Goal: Find contact information: Find contact information

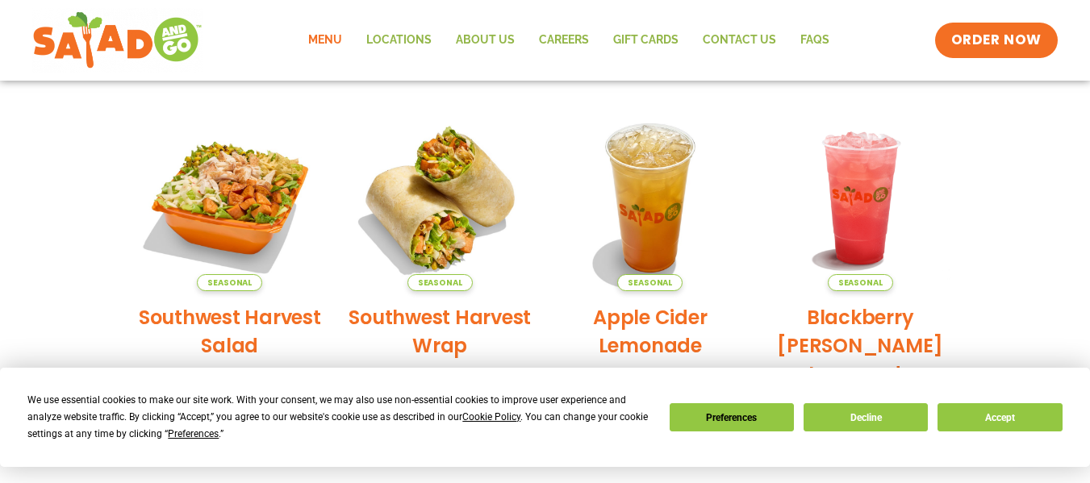
scroll to position [356, 0]
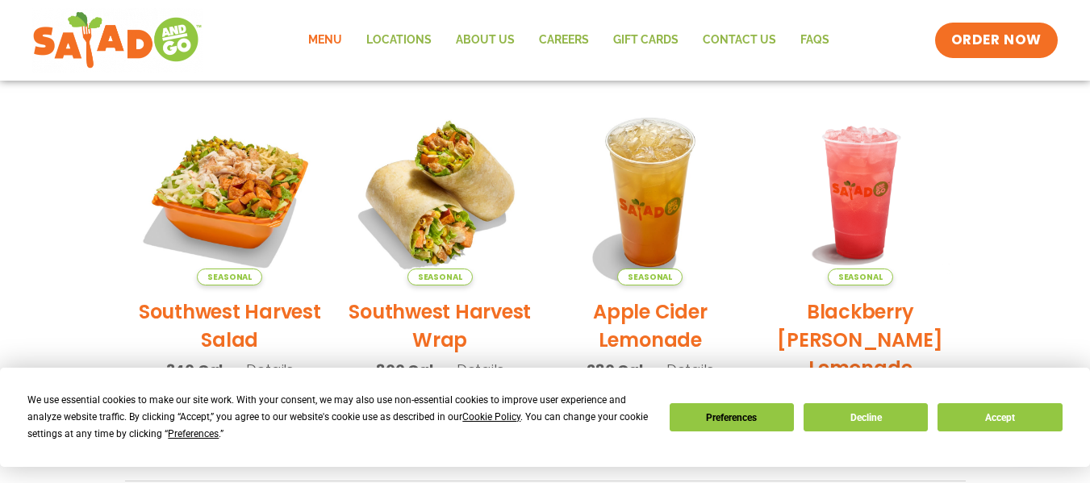
drag, startPoint x: 1097, startPoint y: 148, endPoint x: 1098, endPoint y: 267, distance: 118.6
click at [1089, 267] on html "We use essential cookies to make our site work. With your consent, we may also …" at bounding box center [545, 443] width 1090 height 1599
click at [993, 420] on button "Accept" at bounding box center [999, 417] width 124 height 28
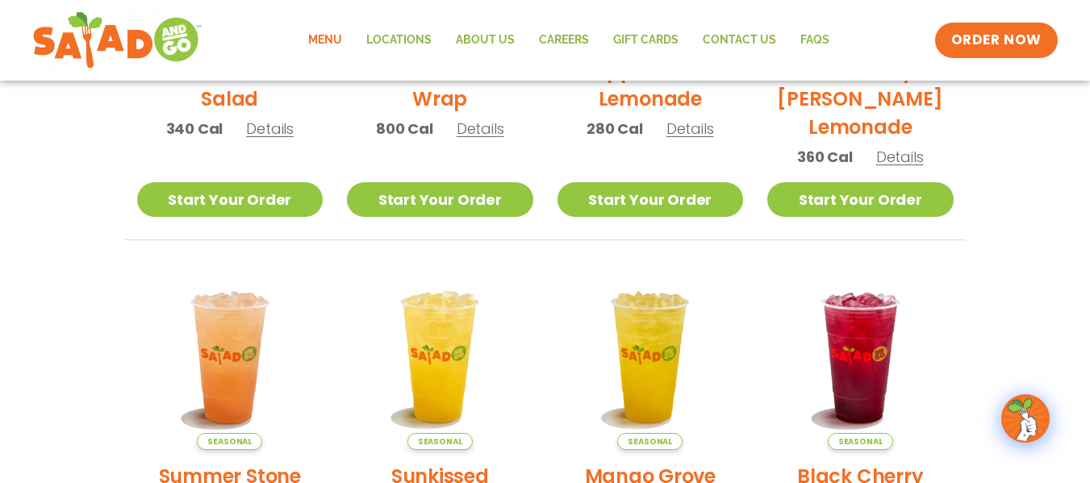
scroll to position [586, 0]
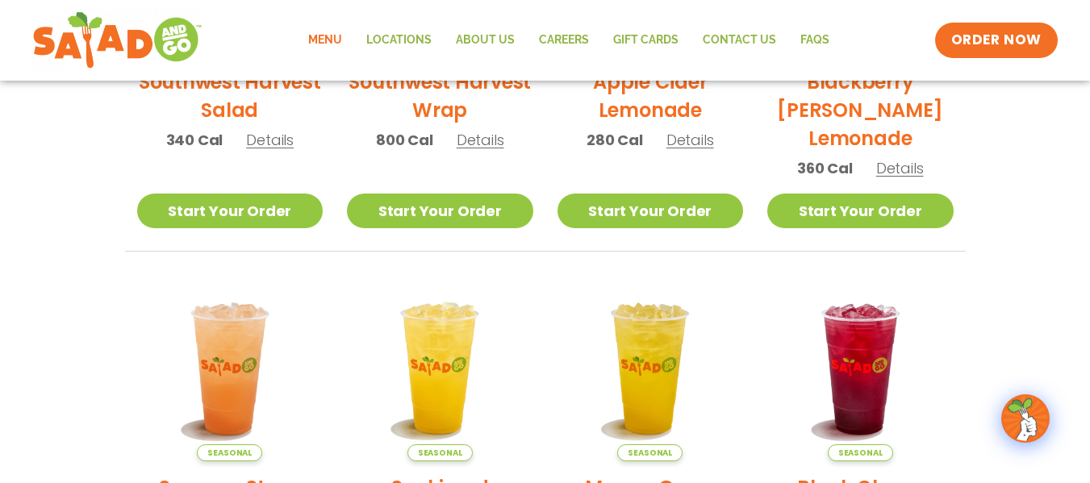
click at [334, 33] on link "Menu" at bounding box center [325, 40] width 58 height 37
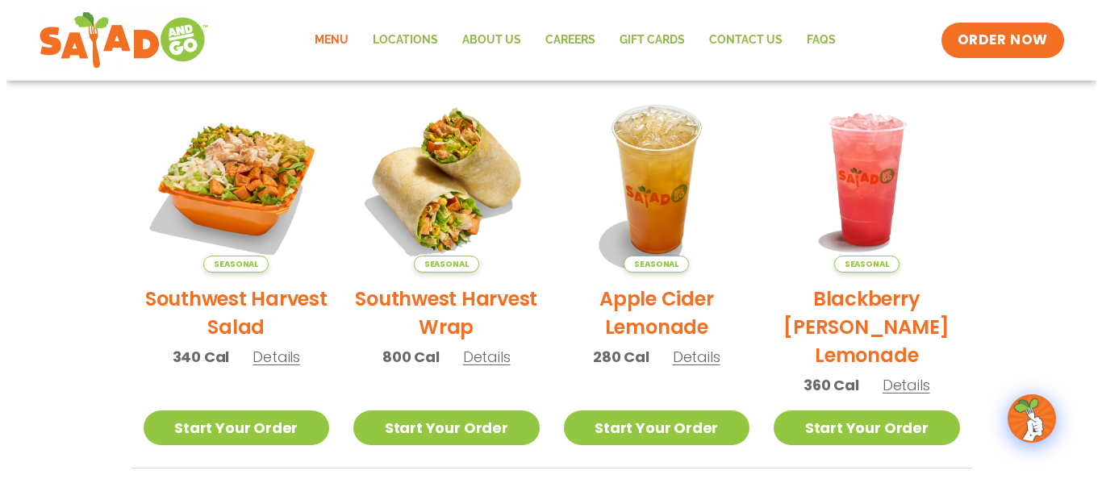
scroll to position [363, 0]
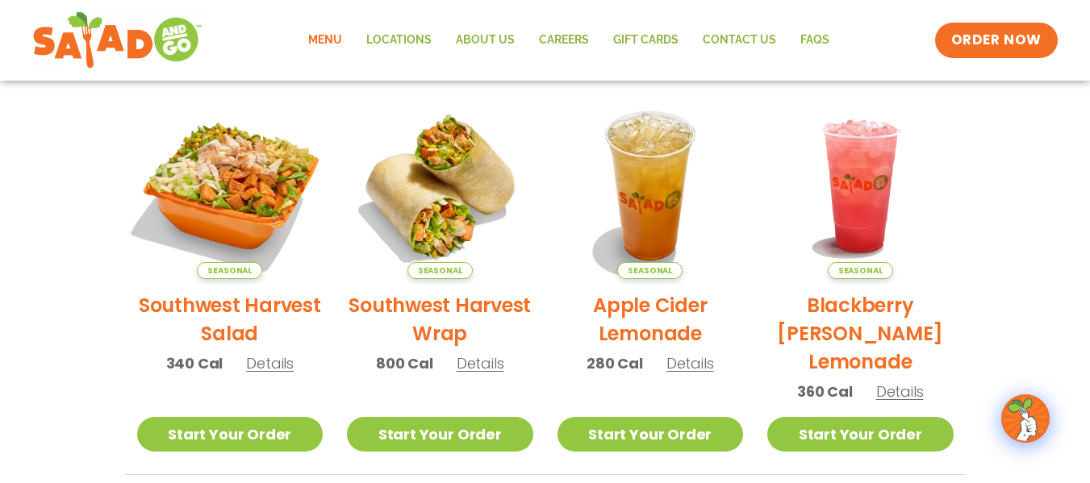
click at [228, 227] on img at bounding box center [229, 186] width 219 height 219
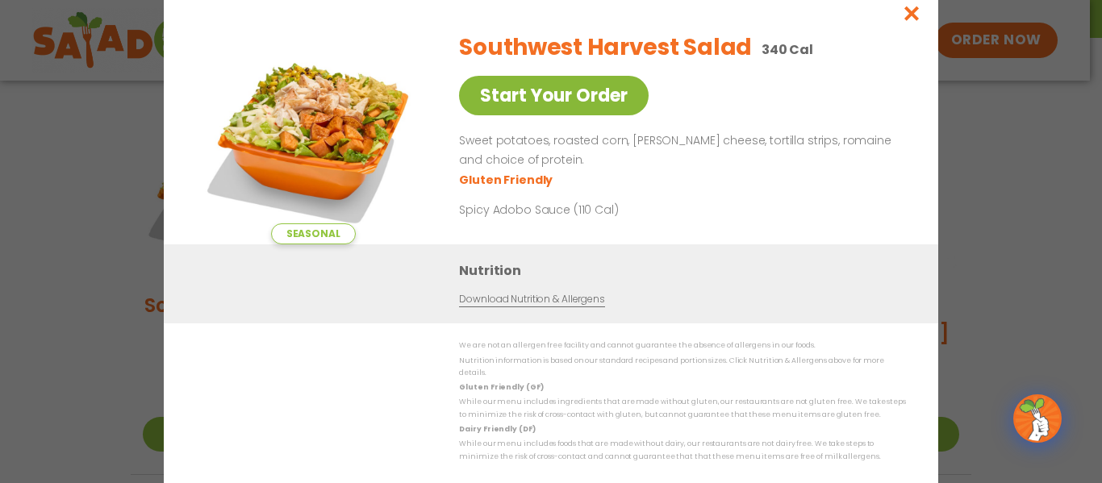
click at [551, 97] on link "Start Your Order" at bounding box center [554, 96] width 190 height 40
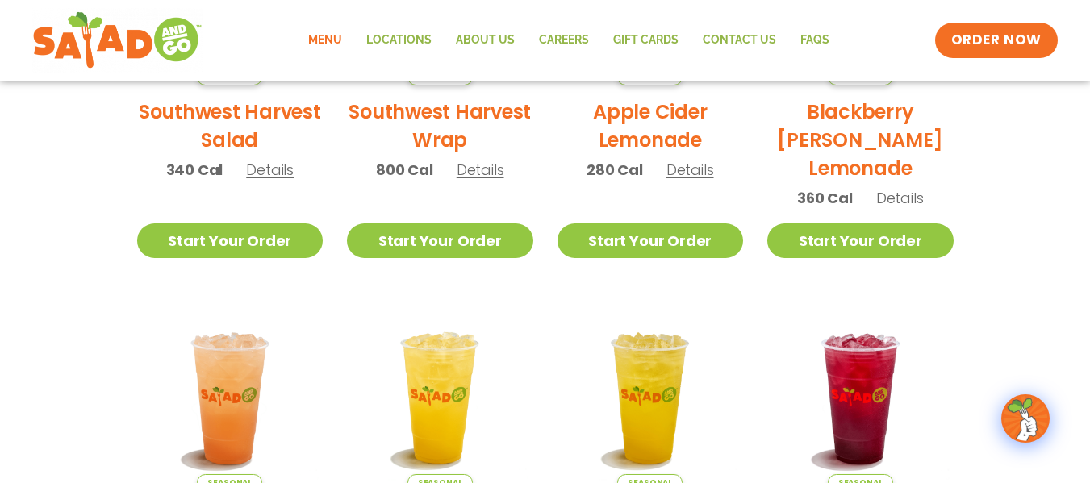
scroll to position [554, 0]
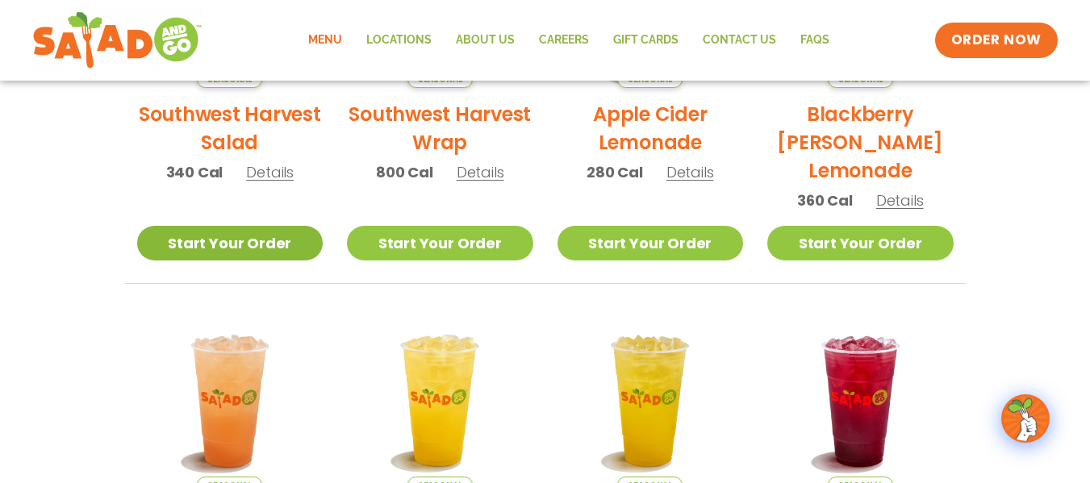
click at [273, 242] on link "Start Your Order" at bounding box center [230, 243] width 186 height 35
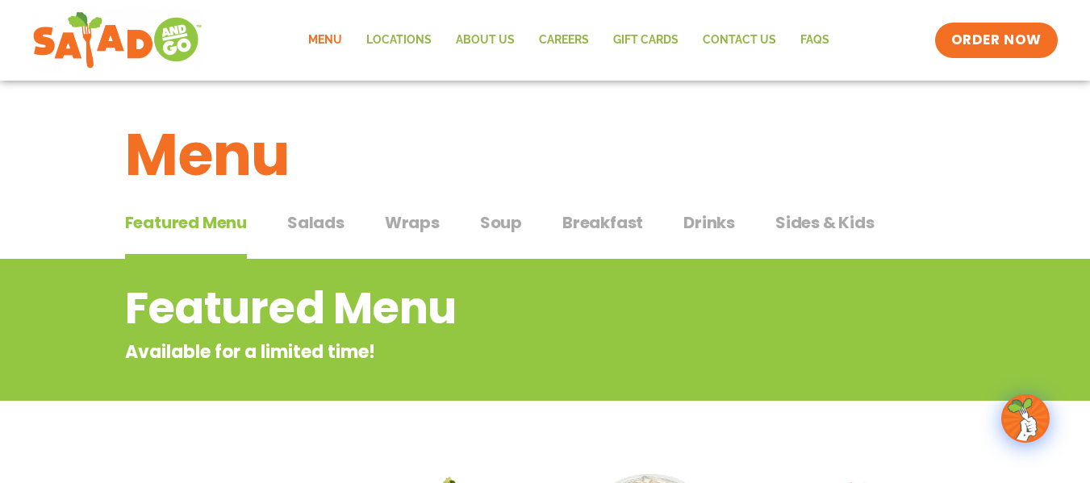
click at [590, 219] on span "Breakfast" at bounding box center [602, 222] width 81 height 24
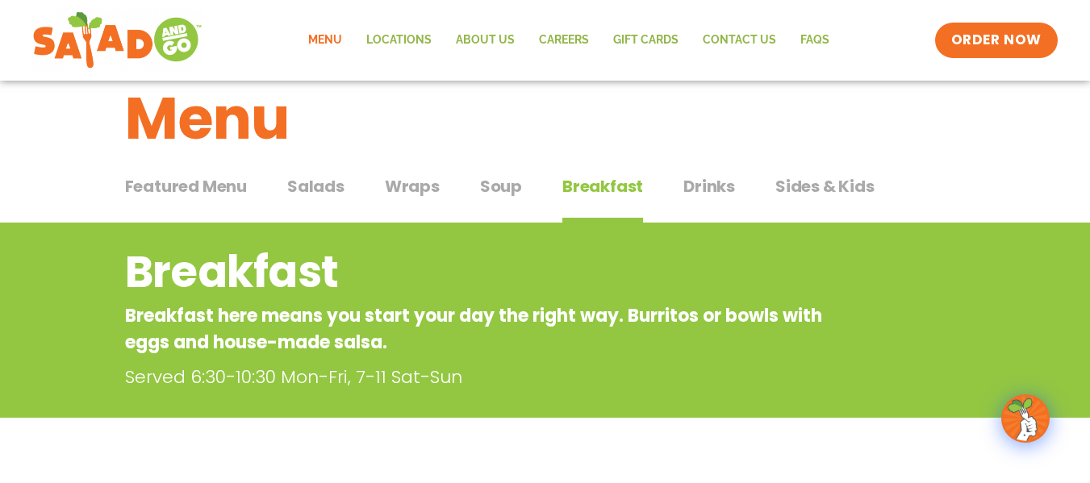
scroll to position [34, 0]
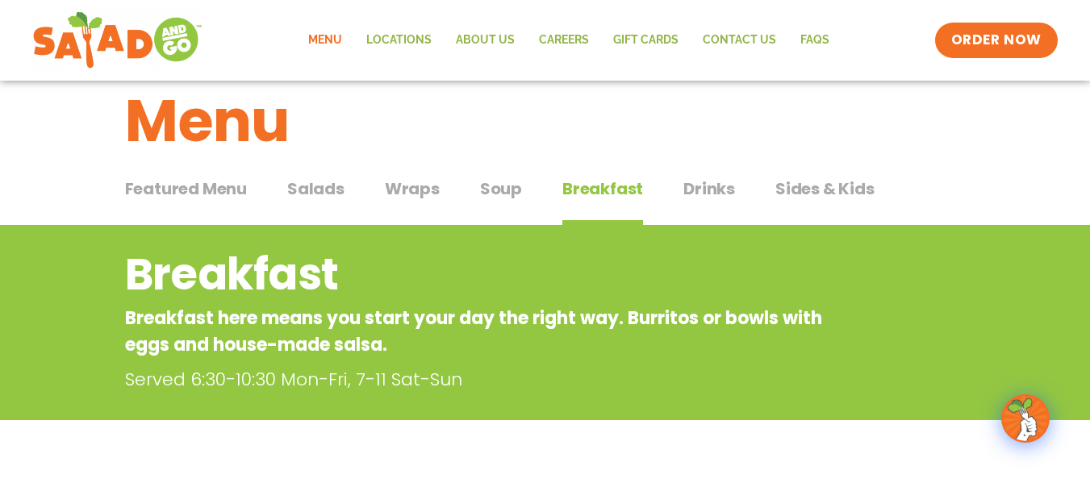
click at [497, 199] on span "Soup" at bounding box center [501, 189] width 42 height 24
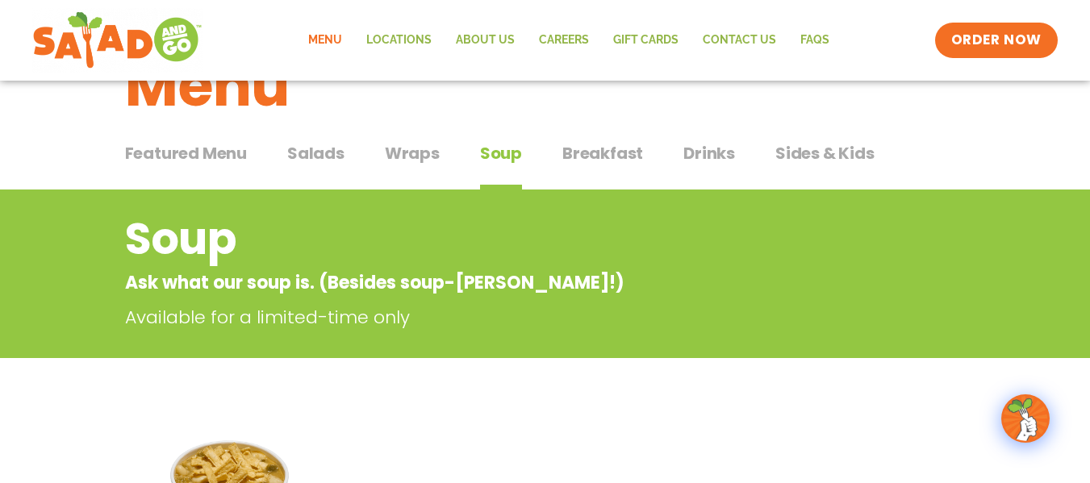
scroll to position [68, 0]
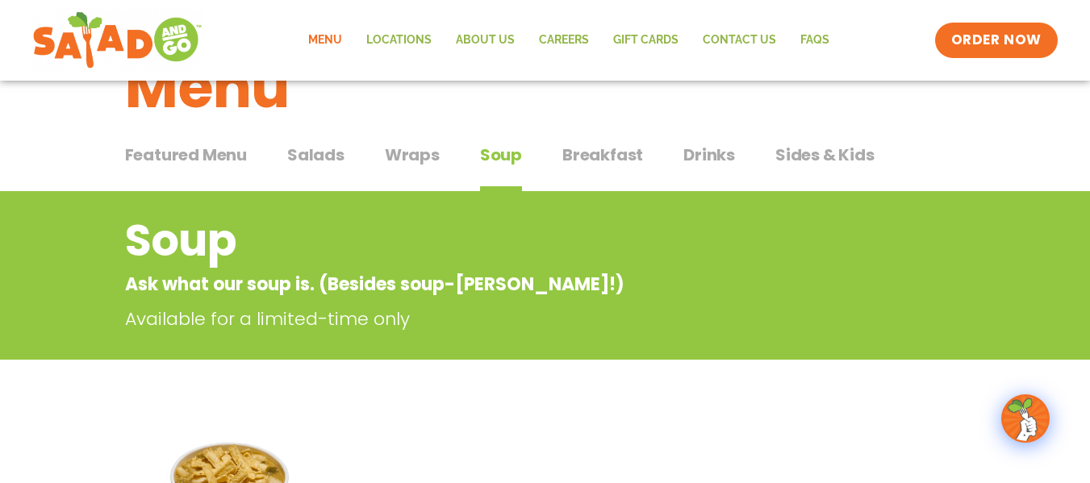
click at [305, 158] on span "Salads" at bounding box center [315, 155] width 57 height 24
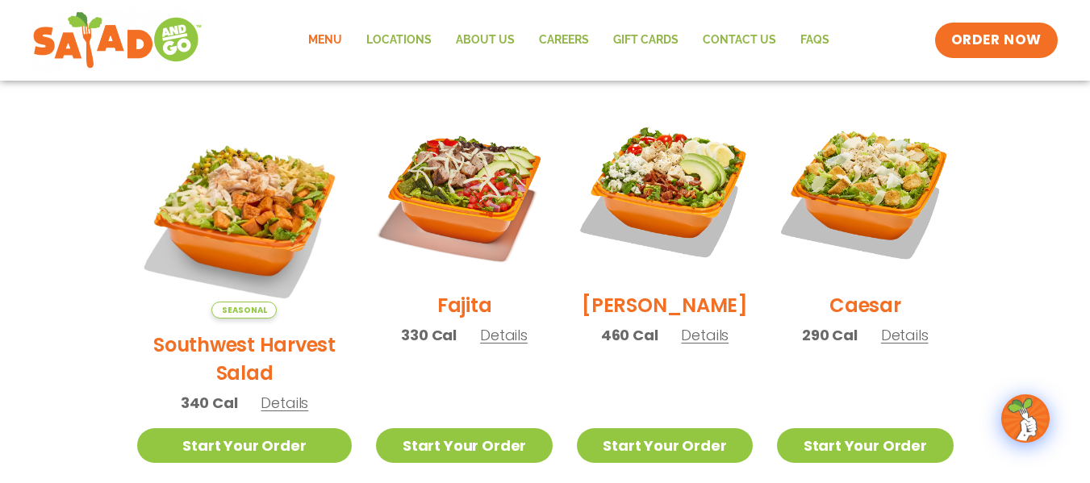
scroll to position [429, 0]
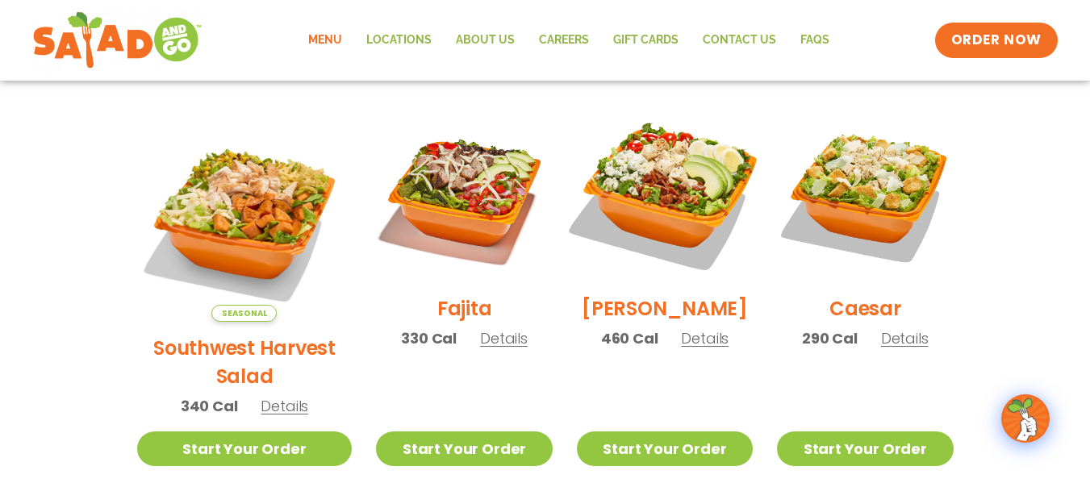
click at [652, 189] on img at bounding box center [664, 194] width 206 height 206
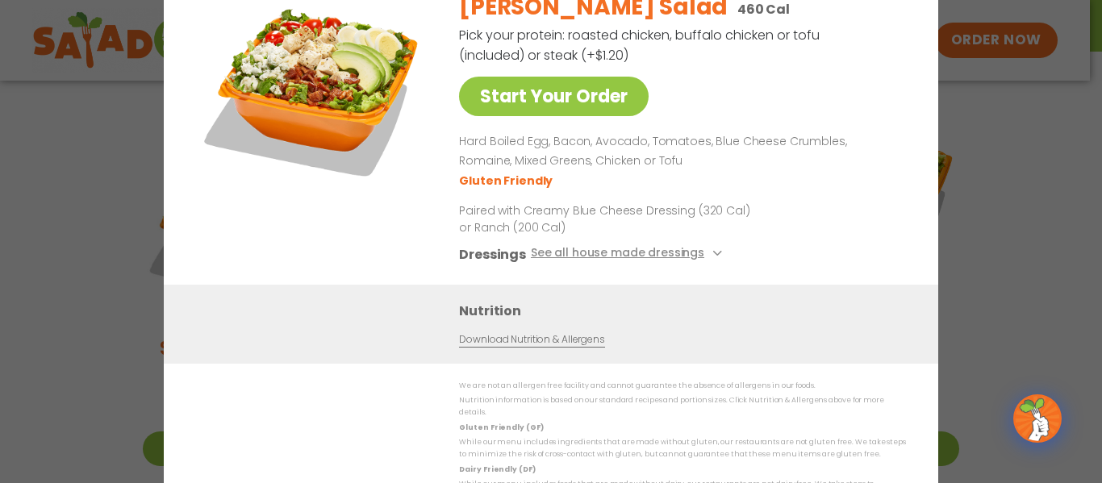
click at [955, 215] on div "Start Your Order Cobb Salad 460 Cal Pick your protein: roasted chicken, buffalo…" at bounding box center [551, 241] width 1102 height 483
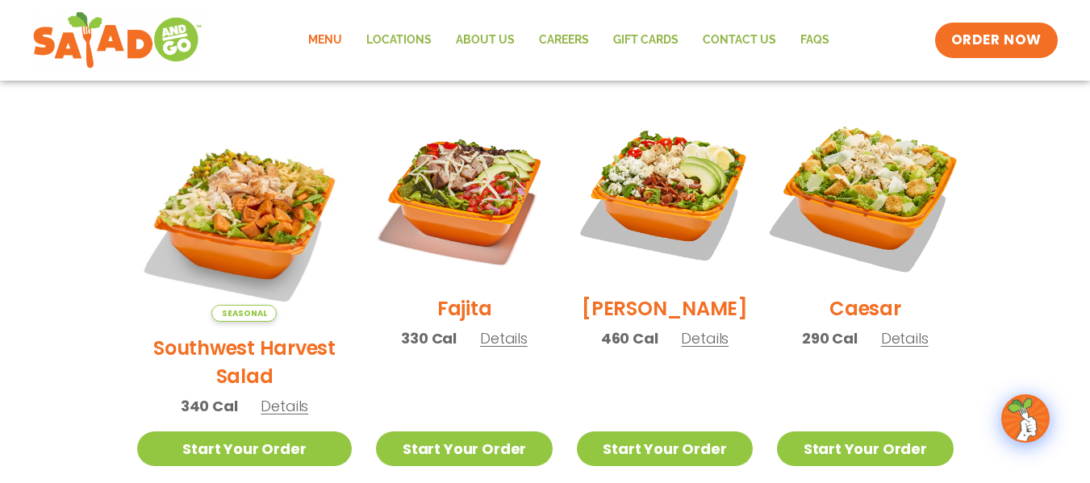
click at [881, 216] on img at bounding box center [864, 194] width 206 height 206
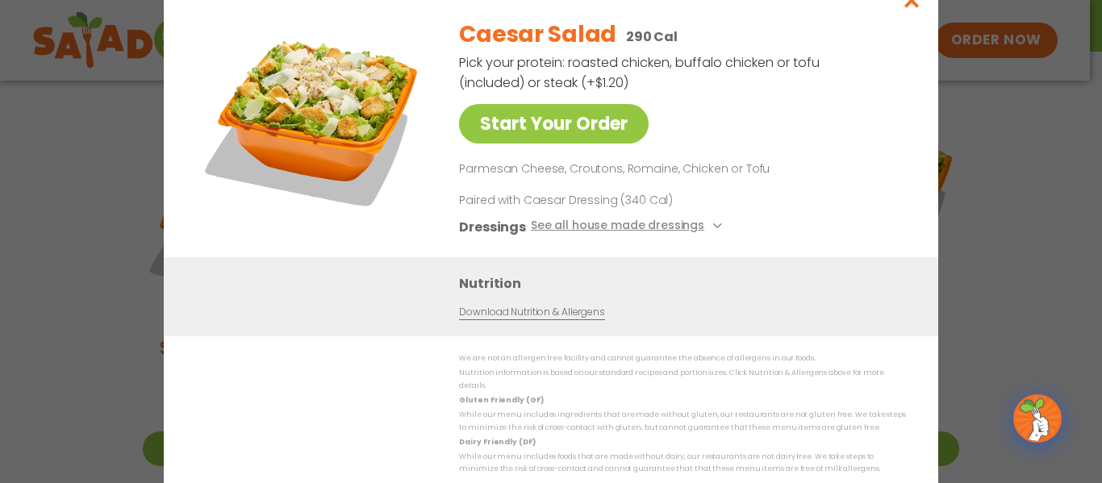
click at [1002, 231] on div "Start Your Order Caesar Salad 290 Cal Pick your protein: roasted chicken, buffa…" at bounding box center [551, 241] width 1102 height 483
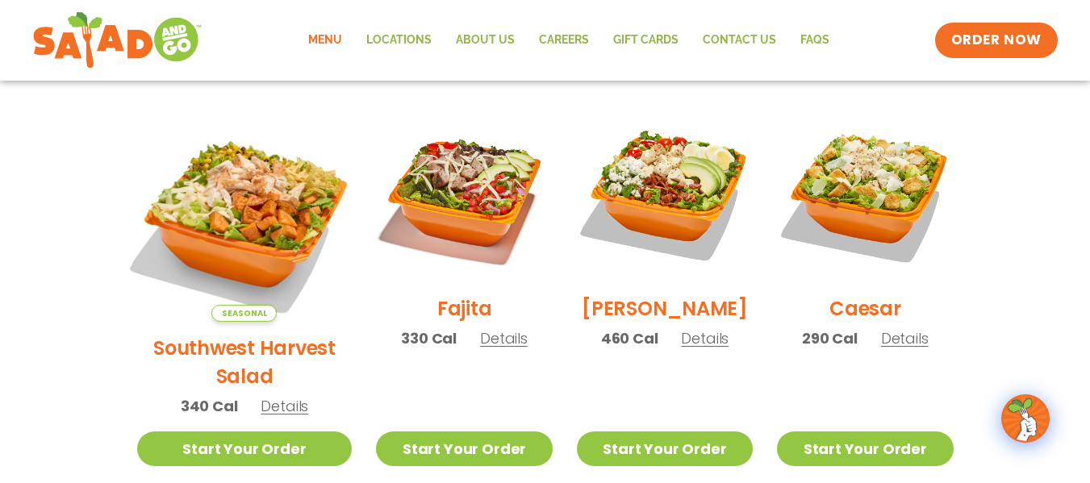
click at [200, 208] on img at bounding box center [244, 214] width 252 height 252
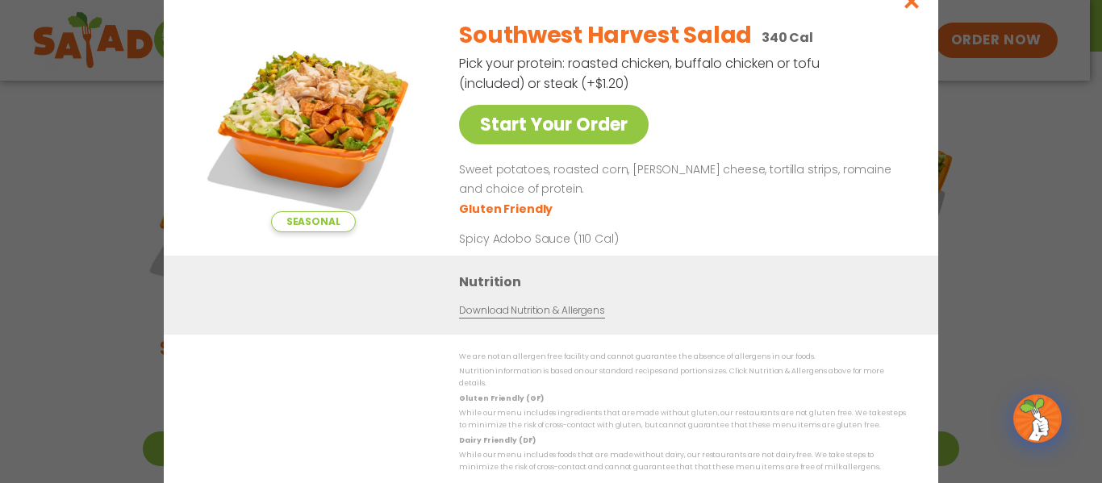
click at [106, 200] on div "Seasonal Start Your Order Southwest Harvest Salad 340 Cal Pick your protein: ro…" at bounding box center [551, 241] width 1102 height 483
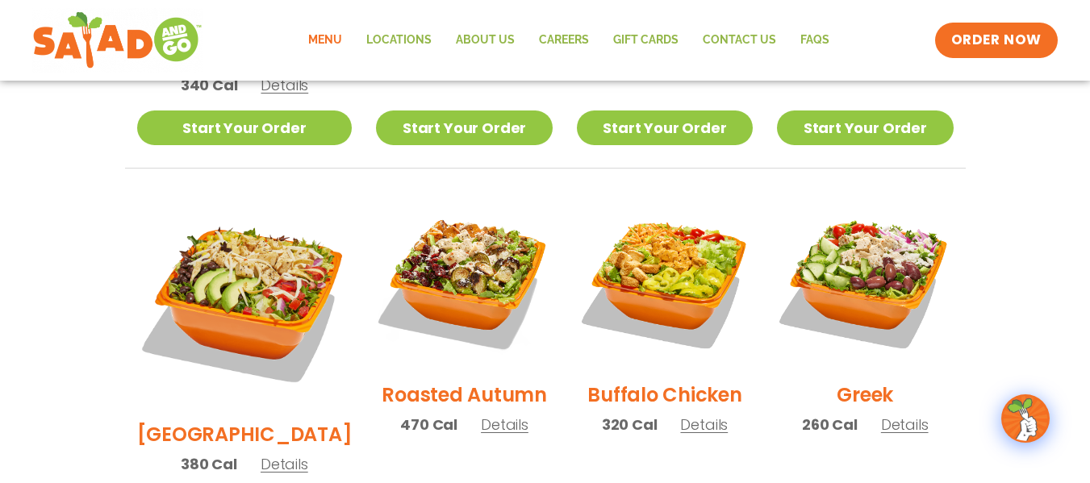
scroll to position [753, 0]
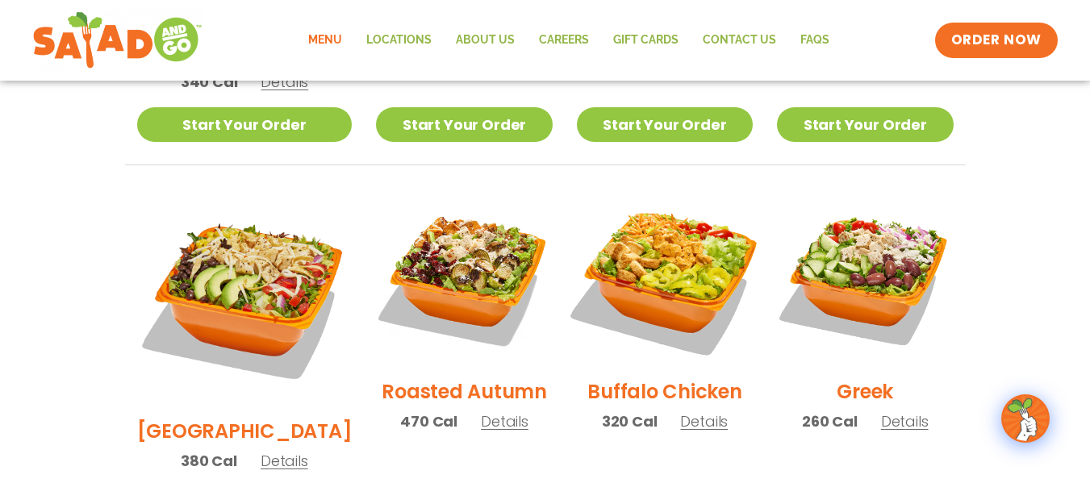
click at [683, 244] on img at bounding box center [664, 277] width 206 height 206
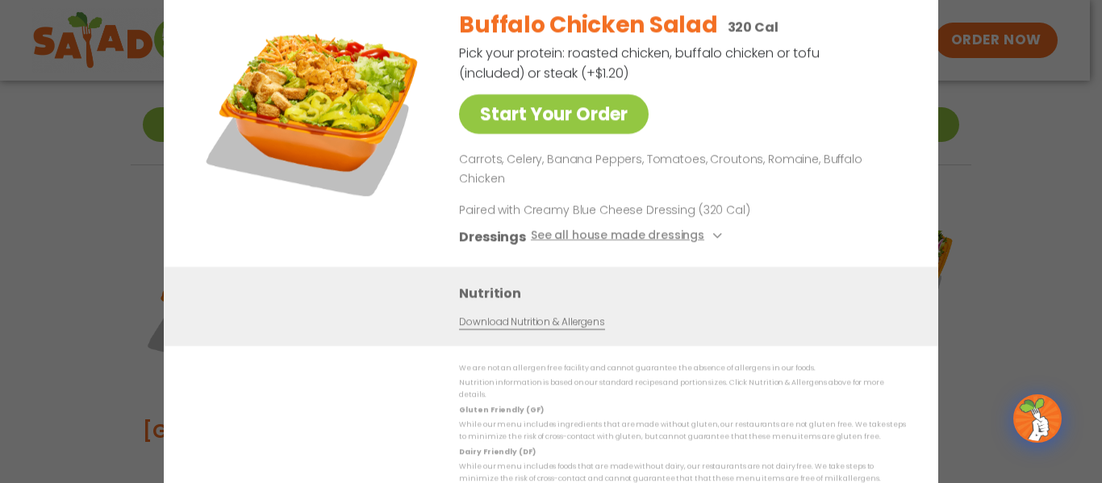
click at [979, 263] on div "Start Your Order Buffalo Chicken Salad 320 Cal Pick your protein: roasted chick…" at bounding box center [551, 241] width 1102 height 483
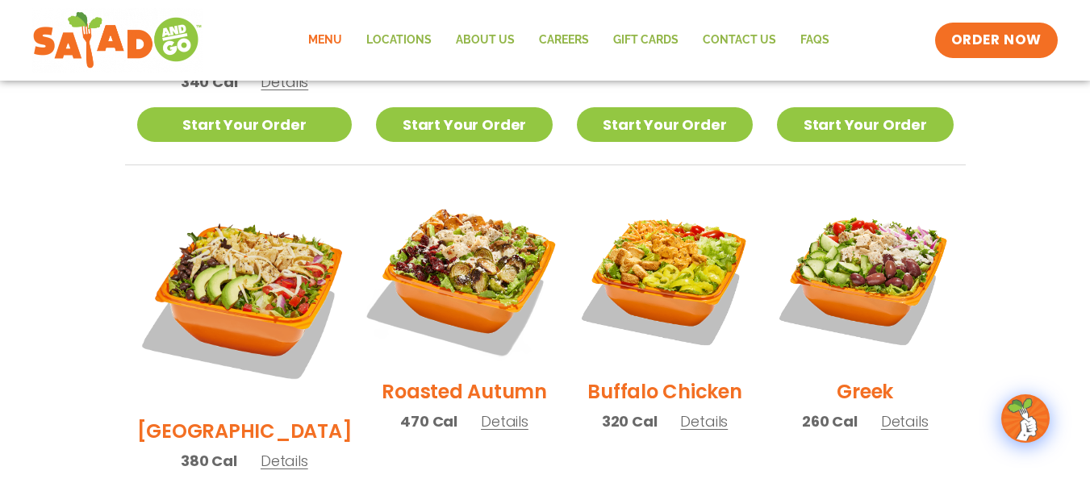
click at [433, 240] on img at bounding box center [463, 277] width 206 height 206
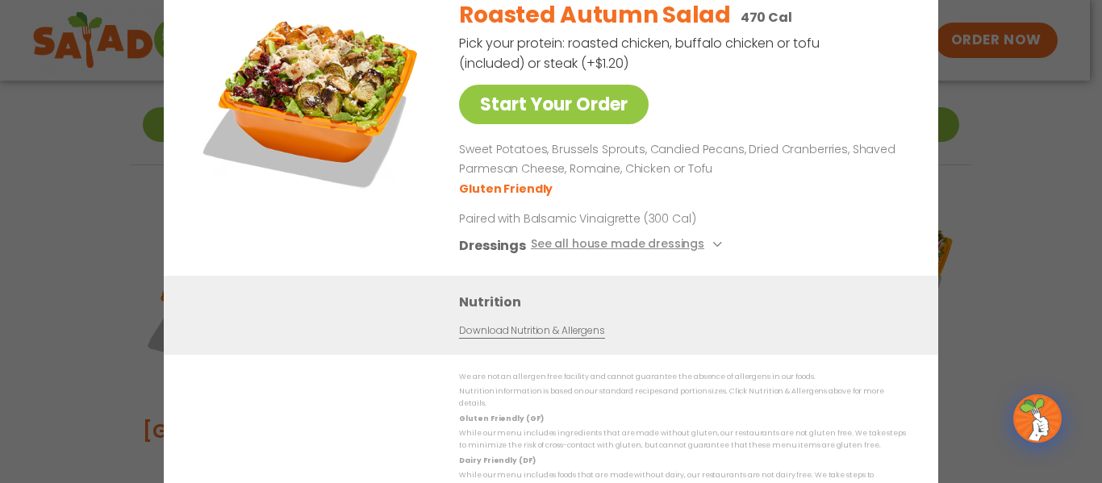
click at [1042, 261] on div "Start Your Order Roasted Autumn Salad 470 Cal Pick your protein: roasted chicke…" at bounding box center [551, 241] width 1102 height 483
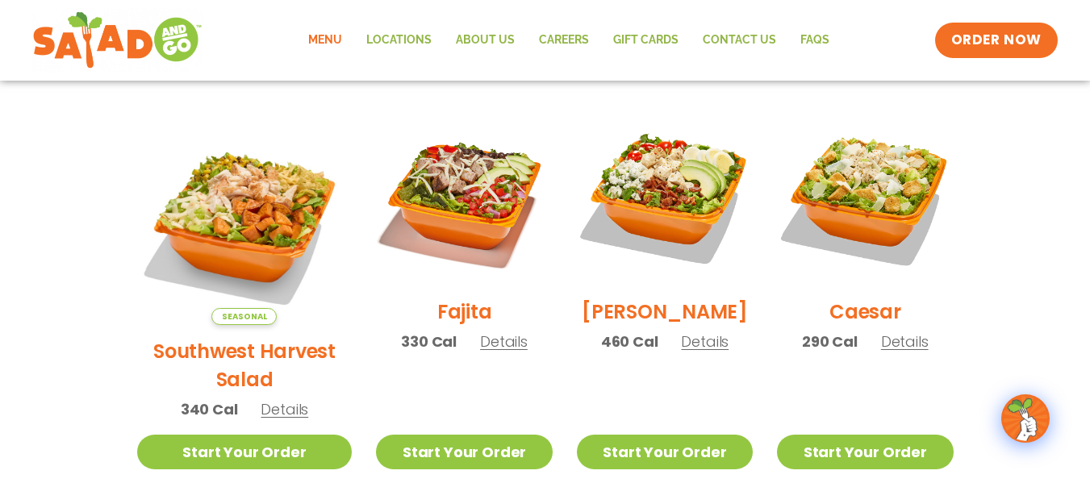
scroll to position [377, 0]
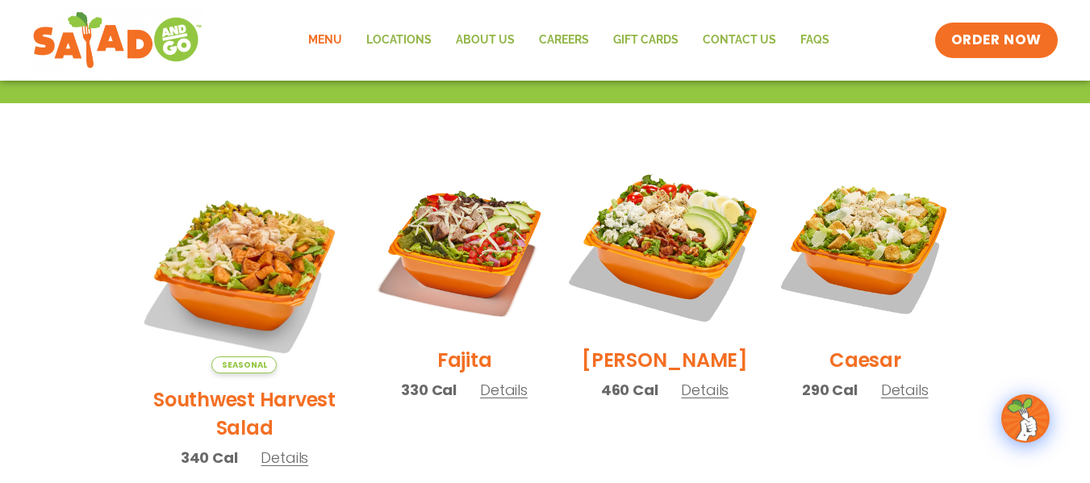
click at [700, 219] on img at bounding box center [664, 246] width 206 height 206
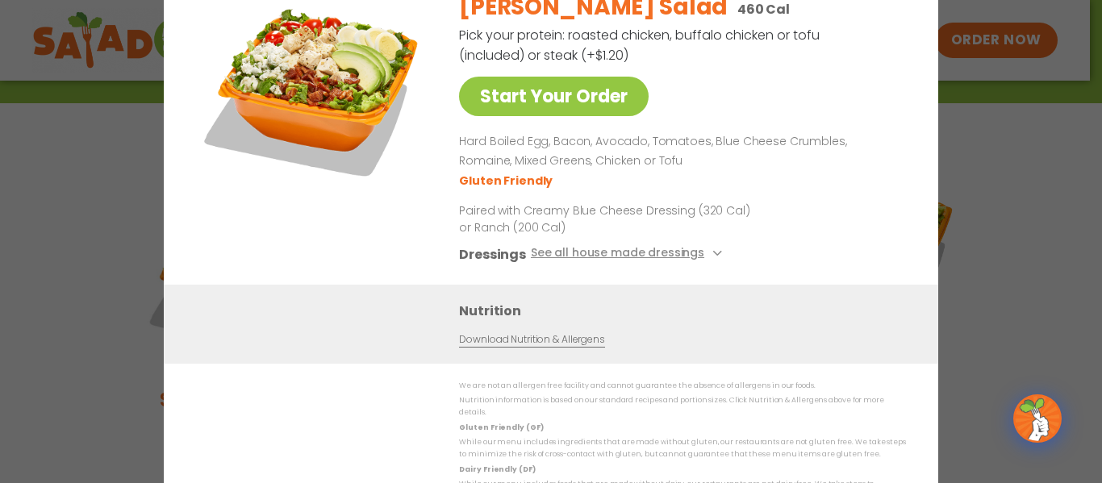
click at [996, 215] on div "Start Your Order Cobb Salad 460 Cal Pick your protein: roasted chicken, buffalo…" at bounding box center [551, 241] width 1102 height 483
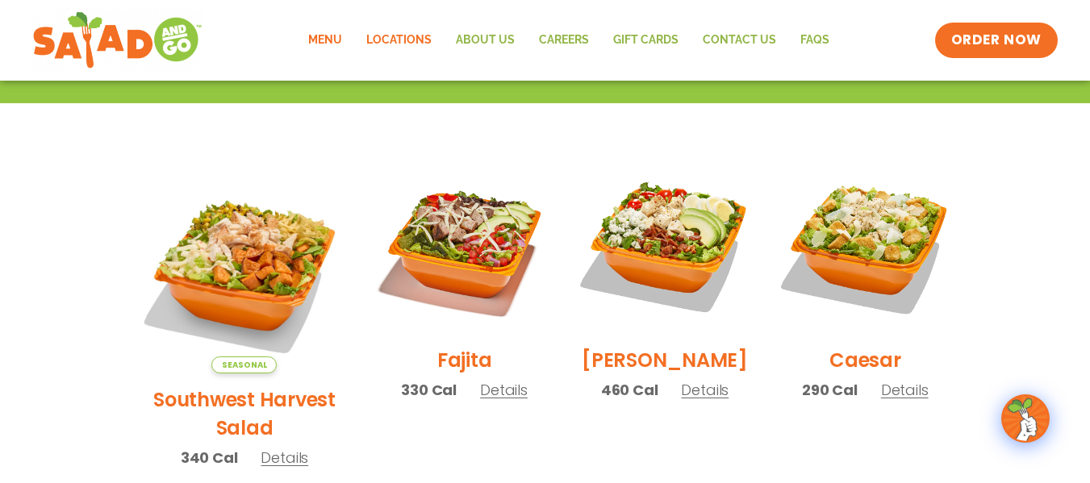
click at [392, 33] on link "Locations" at bounding box center [399, 40] width 90 height 37
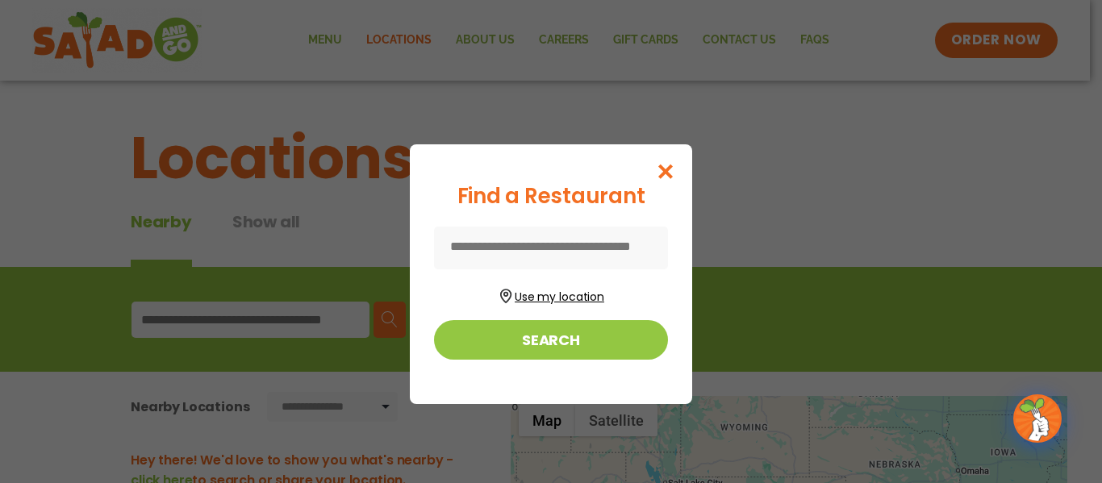
click at [531, 295] on button "Use my location" at bounding box center [551, 295] width 234 height 22
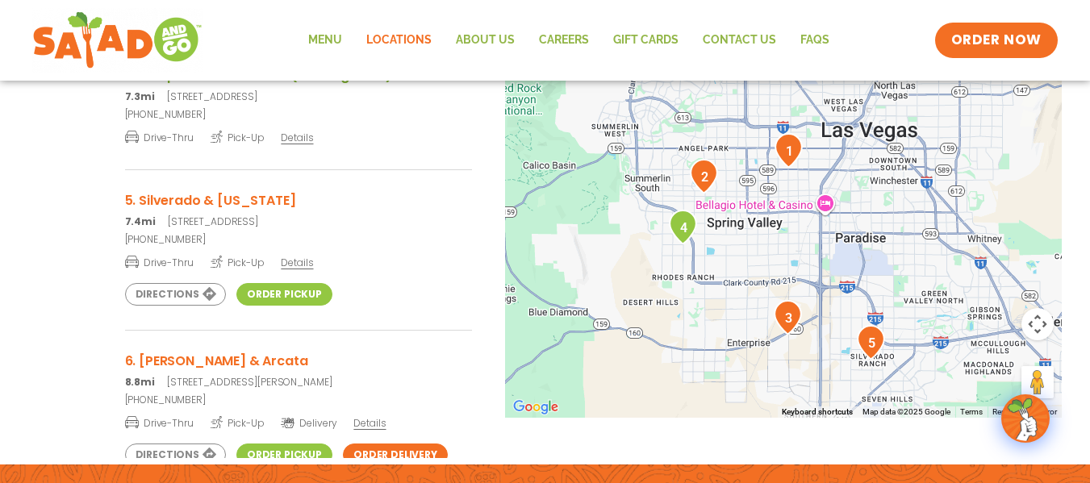
scroll to position [357, 0]
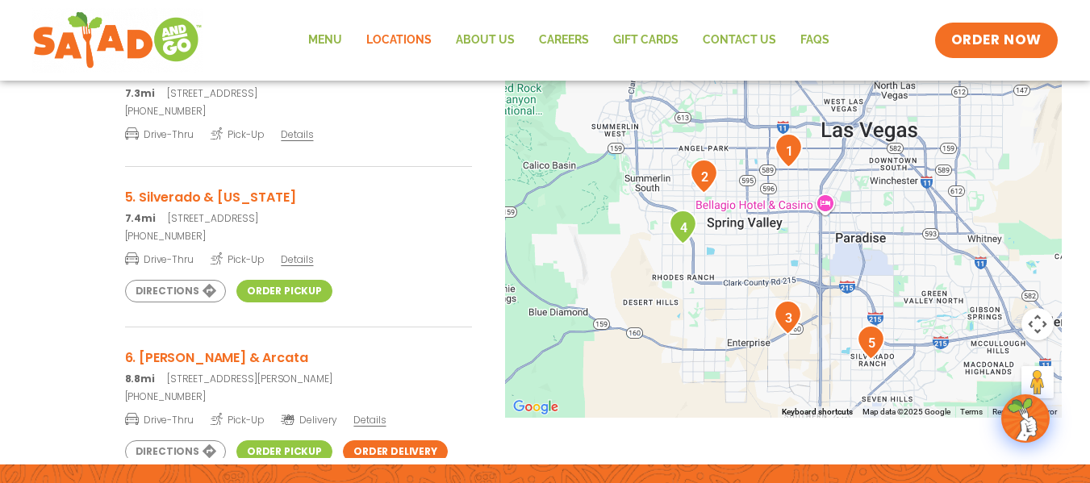
click at [248, 229] on link "(702) 425-3574" at bounding box center [298, 236] width 347 height 15
click at [869, 345] on img "5" at bounding box center [870, 342] width 28 height 35
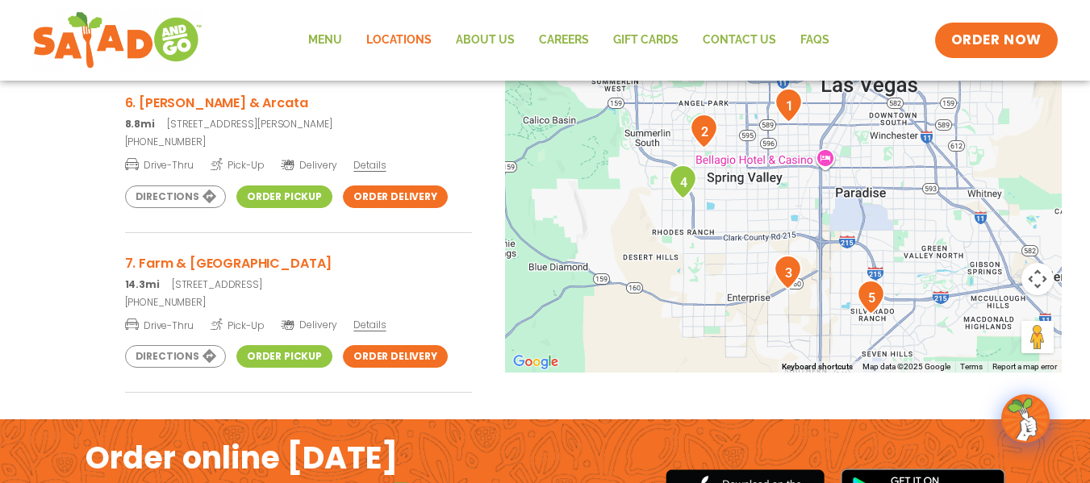
scroll to position [553, 0]
